Goal: Transaction & Acquisition: Obtain resource

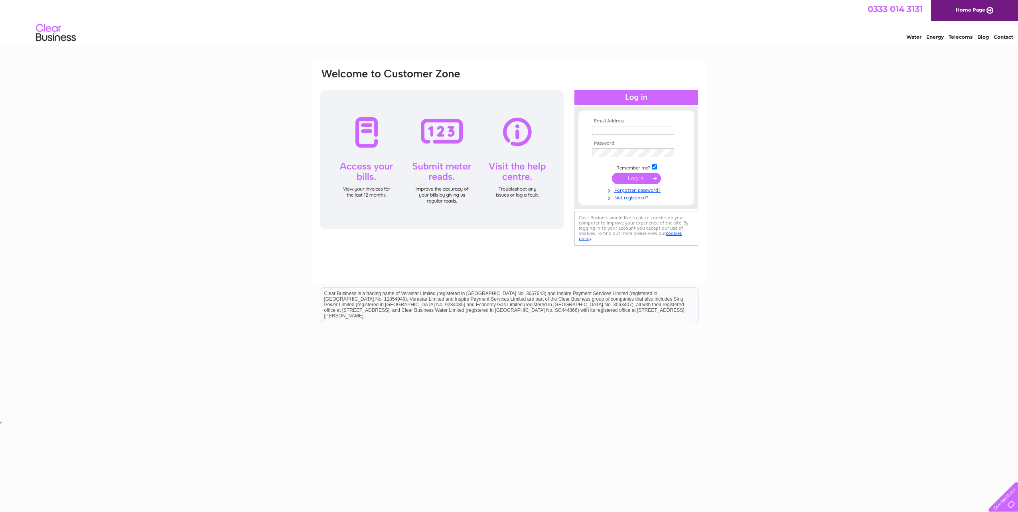
type input "[PERSON_NAME][EMAIL_ADDRESS][PERSON_NAME][DOMAIN_NAME]"
click at [641, 182] on input "submit" at bounding box center [636, 178] width 49 height 11
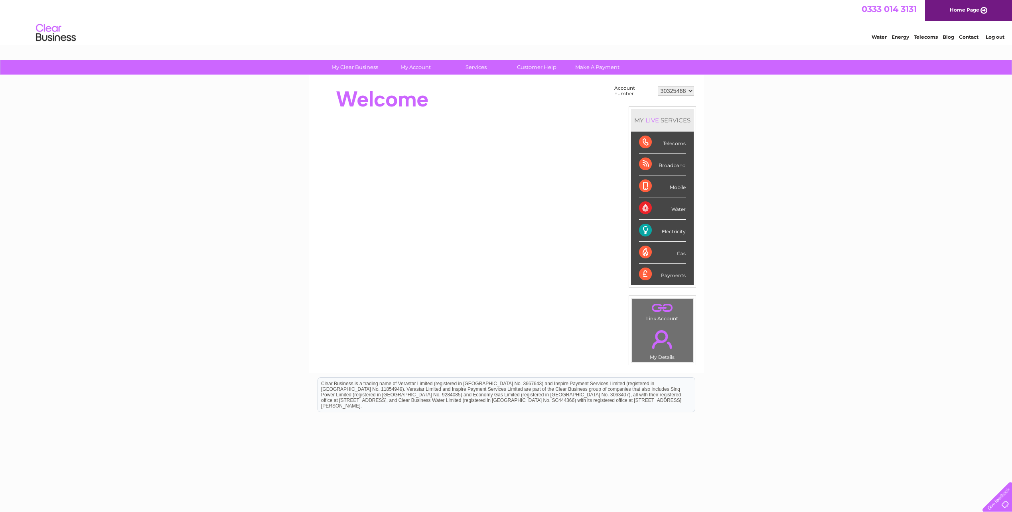
click at [676, 92] on select "30325468" at bounding box center [676, 91] width 36 height 10
click at [676, 91] on select "30325468" at bounding box center [676, 91] width 36 height 10
click at [771, 97] on div "My Clear Business Login Details My Details My Preferences Link Account My Accou…" at bounding box center [506, 285] width 1012 height 450
click at [412, 81] on link "Bills and Payments" at bounding box center [419, 83] width 66 height 16
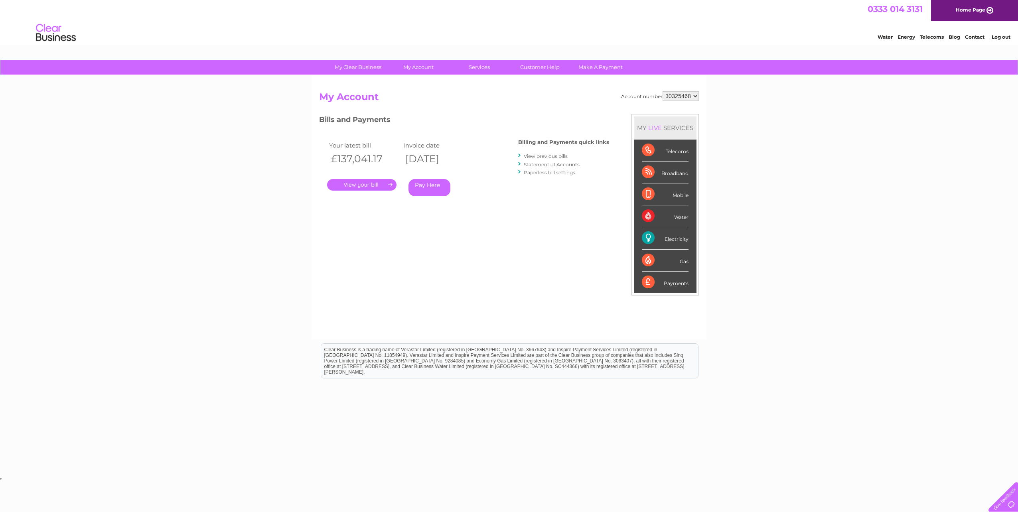
drag, startPoint x: 340, startPoint y: 162, endPoint x: 376, endPoint y: 161, distance: 35.9
click at [376, 161] on th "£137,041.17" at bounding box center [364, 159] width 74 height 16
click at [388, 161] on th "£137,041.17" at bounding box center [364, 159] width 74 height 16
click at [384, 188] on link "." at bounding box center [361, 185] width 69 height 12
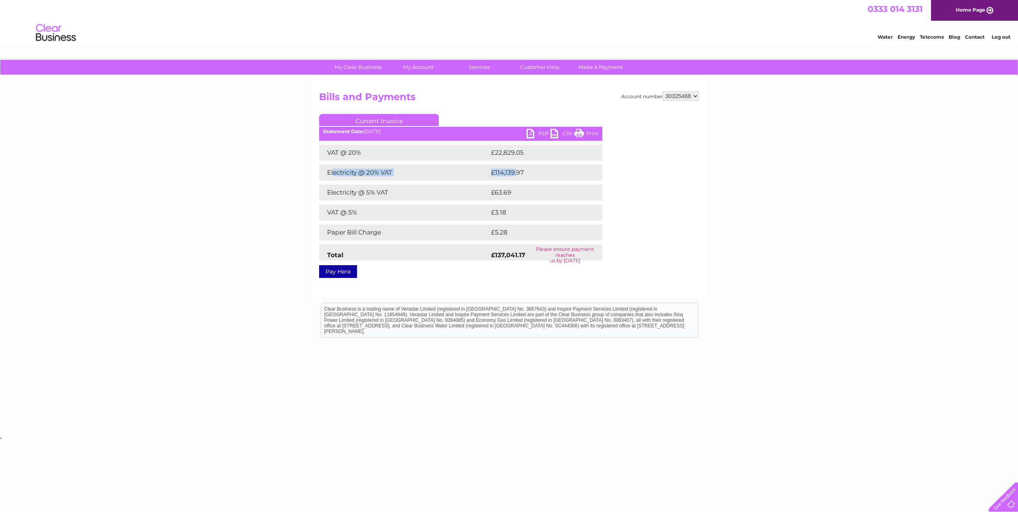
drag, startPoint x: 337, startPoint y: 173, endPoint x: 515, endPoint y: 179, distance: 178.8
click at [515, 179] on tr "Electricity @ 20% VAT £114,139.97" at bounding box center [460, 173] width 283 height 16
click at [515, 179] on td "£114,139.97" at bounding box center [540, 173] width 102 height 16
drag, startPoint x: 355, startPoint y: 174, endPoint x: 387, endPoint y: 173, distance: 31.1
click at [387, 173] on td "Electricity @ 20% VAT" at bounding box center [404, 173] width 170 height 16
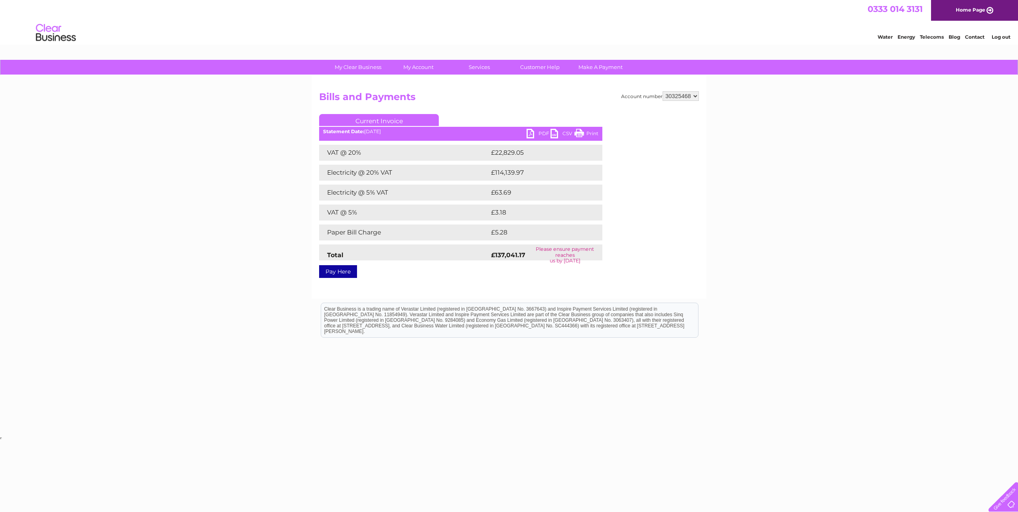
drag, startPoint x: 387, startPoint y: 173, endPoint x: 497, endPoint y: 185, distance: 111.6
click at [497, 185] on td "£63.69" at bounding box center [537, 193] width 97 height 16
click at [541, 136] on link "PDF" at bounding box center [539, 135] width 24 height 12
click at [655, 289] on div "Account number 30325468 Bills and Payments Current Invoice PDF CSV Print VAT @ …" at bounding box center [509, 186] width 395 height 223
click at [424, 80] on link "Bills and Payments" at bounding box center [422, 83] width 66 height 16
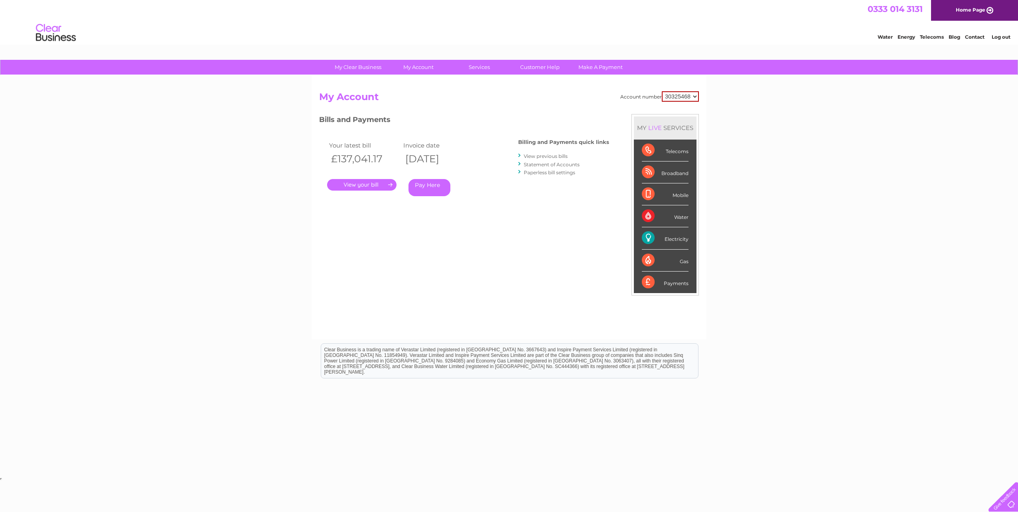
click at [251, 263] on div "My Clear Business Login Details My Details My Preferences Link Account My Accou…" at bounding box center [509, 268] width 1018 height 416
click at [423, 79] on link "Bills and Payments" at bounding box center [422, 83] width 66 height 16
click at [556, 157] on link "View previous bills" at bounding box center [546, 156] width 44 height 6
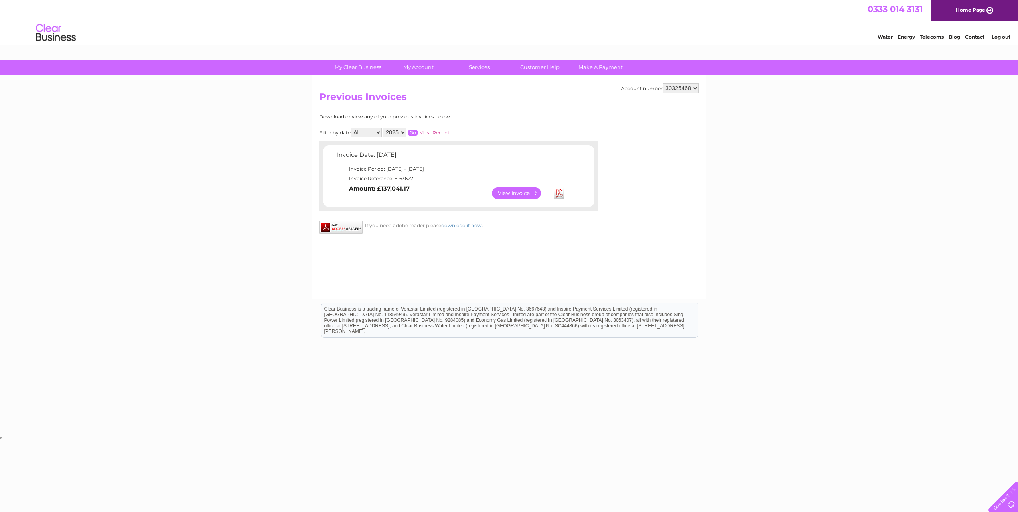
click at [543, 245] on div "Account number 30325468 Previous Invoices Download or view any of your previous…" at bounding box center [509, 186] width 395 height 223
click at [534, 265] on div "Account number 30325468 Previous Invoices Download or view any of your previous…" at bounding box center [509, 186] width 395 height 223
click at [438, 252] on div "Account number 30325468 Previous Invoices Download or view any of your previous…" at bounding box center [509, 186] width 395 height 223
click at [233, 209] on div "My Clear Business Login Details My Details My Preferences Link Account My Accou…" at bounding box center [509, 247] width 1018 height 375
click at [451, 302] on html "Clear Business is a trading name of Verastar Limited (registered in [GEOGRAPHIC…" at bounding box center [509, 324] width 1018 height 51
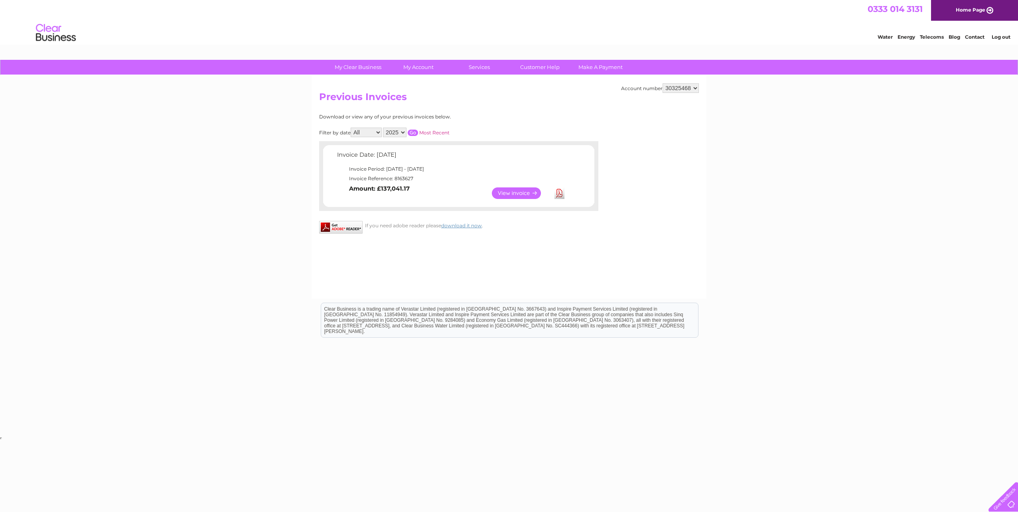
click at [261, 120] on div "My Clear Business Login Details My Details My Preferences Link Account My Accou…" at bounding box center [509, 247] width 1018 height 375
